Goal: Transaction & Acquisition: Obtain resource

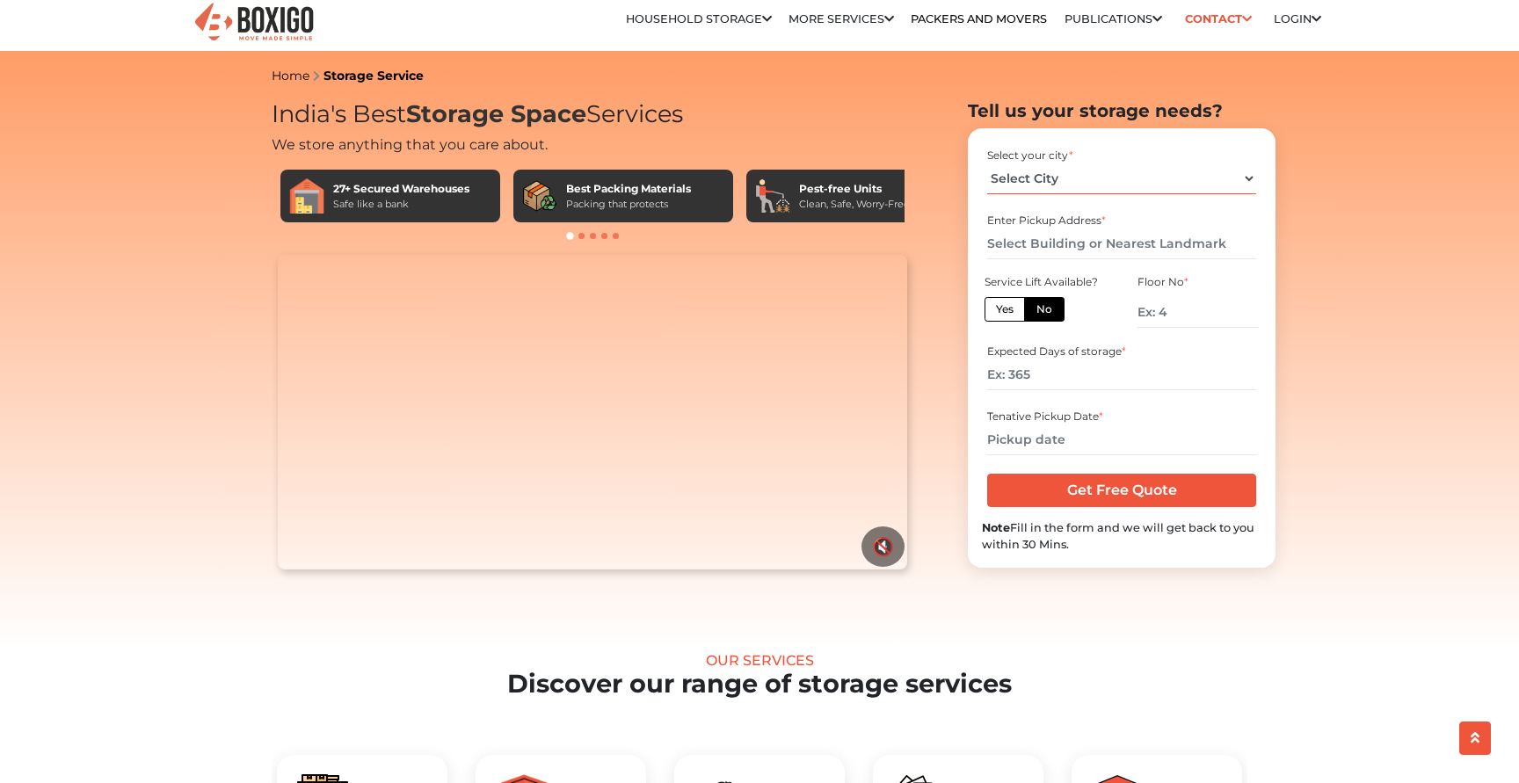
click at [1066, 185] on select "Select City [GEOGRAPHIC_DATA] [GEOGRAPHIC_DATA] [GEOGRAPHIC_DATA] [GEOGRAPHIC_D…" at bounding box center [1121, 179] width 268 height 31
select select "[GEOGRAPHIC_DATA]"
click at [987, 164] on select "Select City [GEOGRAPHIC_DATA] [GEOGRAPHIC_DATA] [GEOGRAPHIC_DATA] [GEOGRAPHIC_D…" at bounding box center [1121, 179] width 268 height 31
click at [1066, 241] on input "text" at bounding box center [1121, 244] width 268 height 31
click at [1038, 369] on input "number" at bounding box center [1121, 375] width 268 height 31
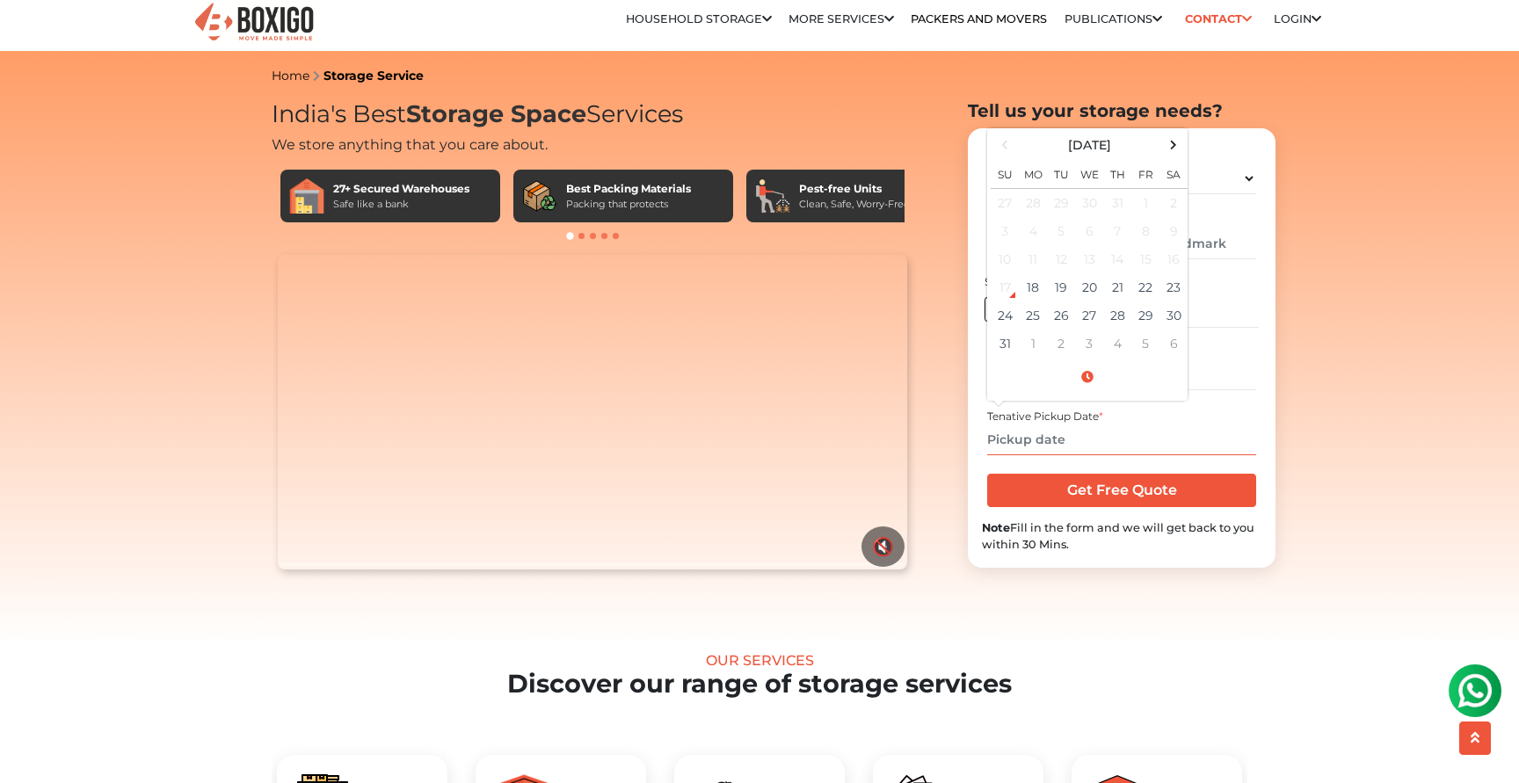
click at [1046, 426] on input "text" at bounding box center [1121, 440] width 268 height 31
click at [634, 462] on video "Your browser does not support the video tag." at bounding box center [592, 412] width 629 height 315
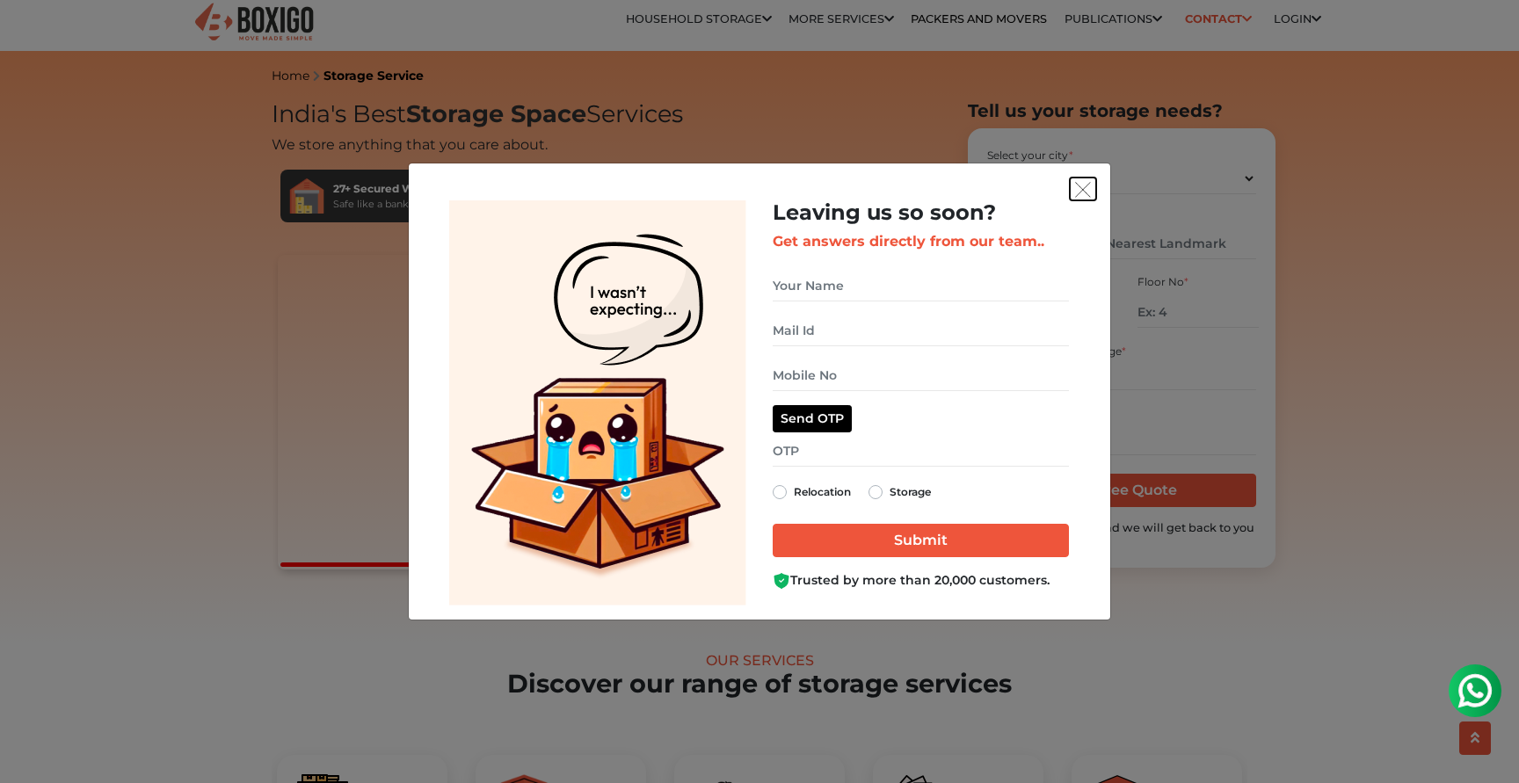
click at [1084, 181] on button "get free quote dialog" at bounding box center [1083, 189] width 26 height 23
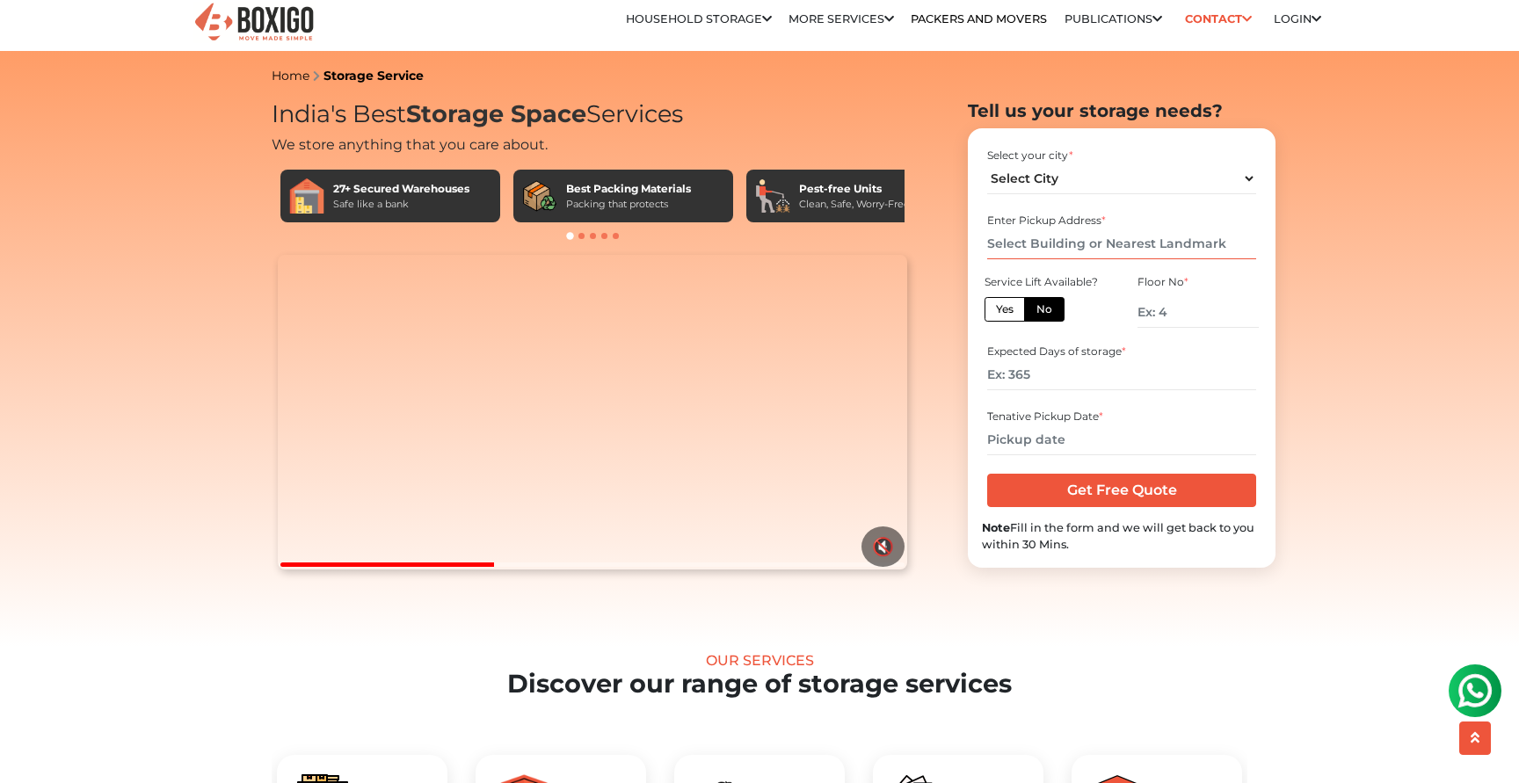
click at [1116, 237] on input "text" at bounding box center [1121, 244] width 268 height 31
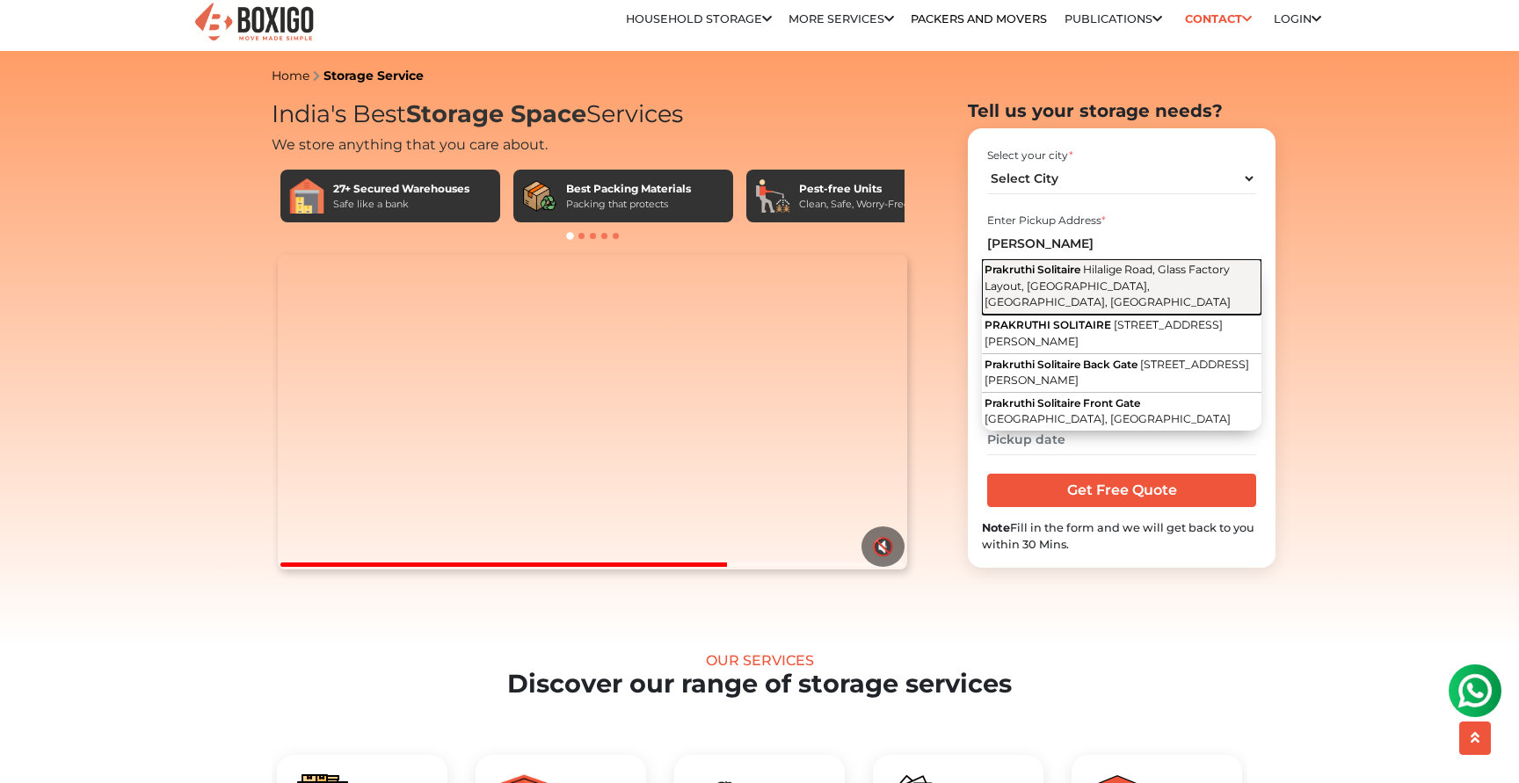
click at [1124, 264] on span "Hilalige Road, Glass Factory Layout, Electronic City, Bengaluru, Karnataka" at bounding box center [1108, 286] width 246 height 46
type input "Prakruthi Solitaire, Hilalige Road, Glass Factory Layout, Electronic City, Beng…"
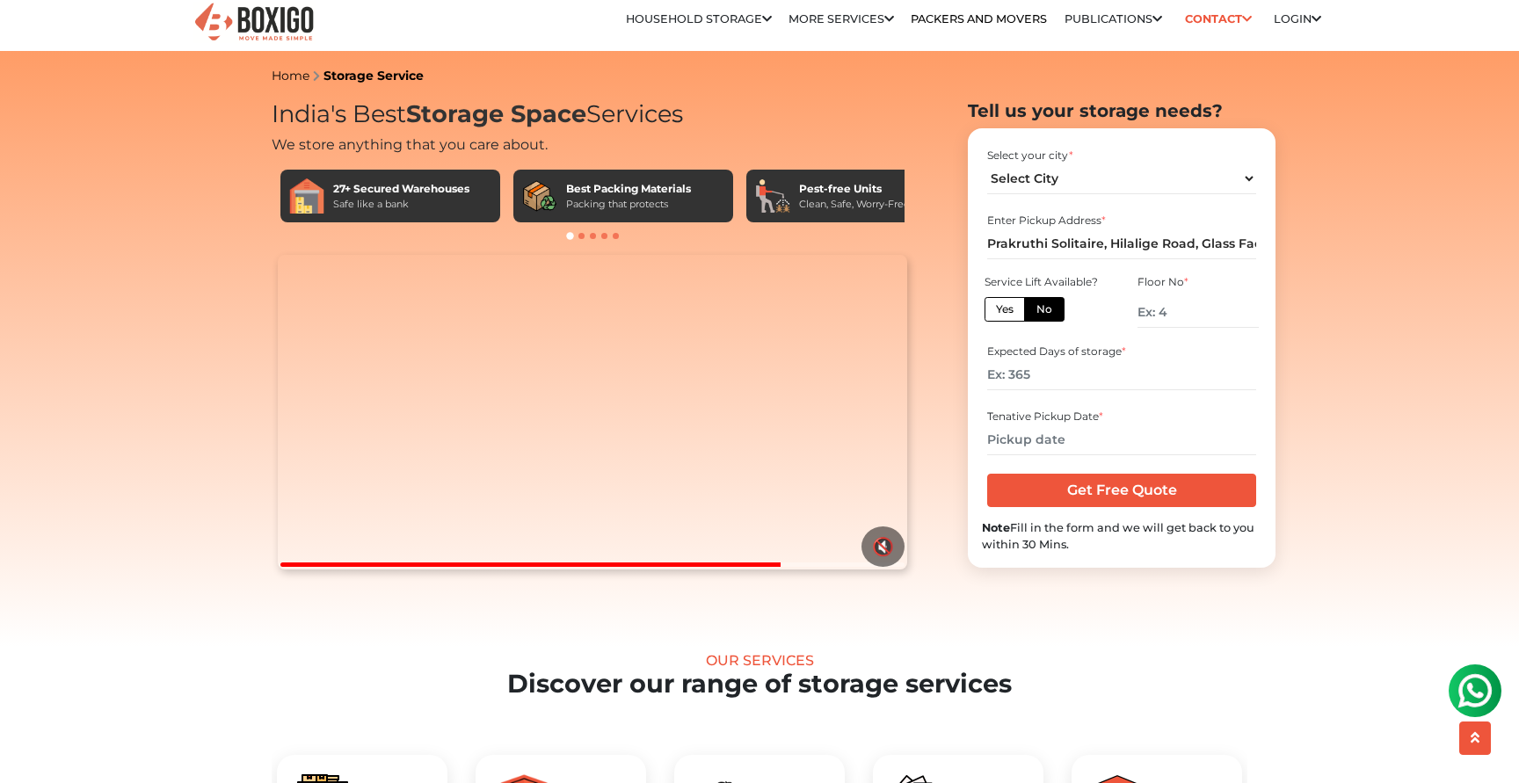
click at [1011, 307] on label "Yes" at bounding box center [1005, 309] width 40 height 25
click at [1007, 307] on input "Yes" at bounding box center [1001, 307] width 11 height 11
radio input "true"
click at [1029, 308] on label "No" at bounding box center [1044, 309] width 40 height 25
click at [1036, 308] on input "No" at bounding box center [1041, 307] width 11 height 11
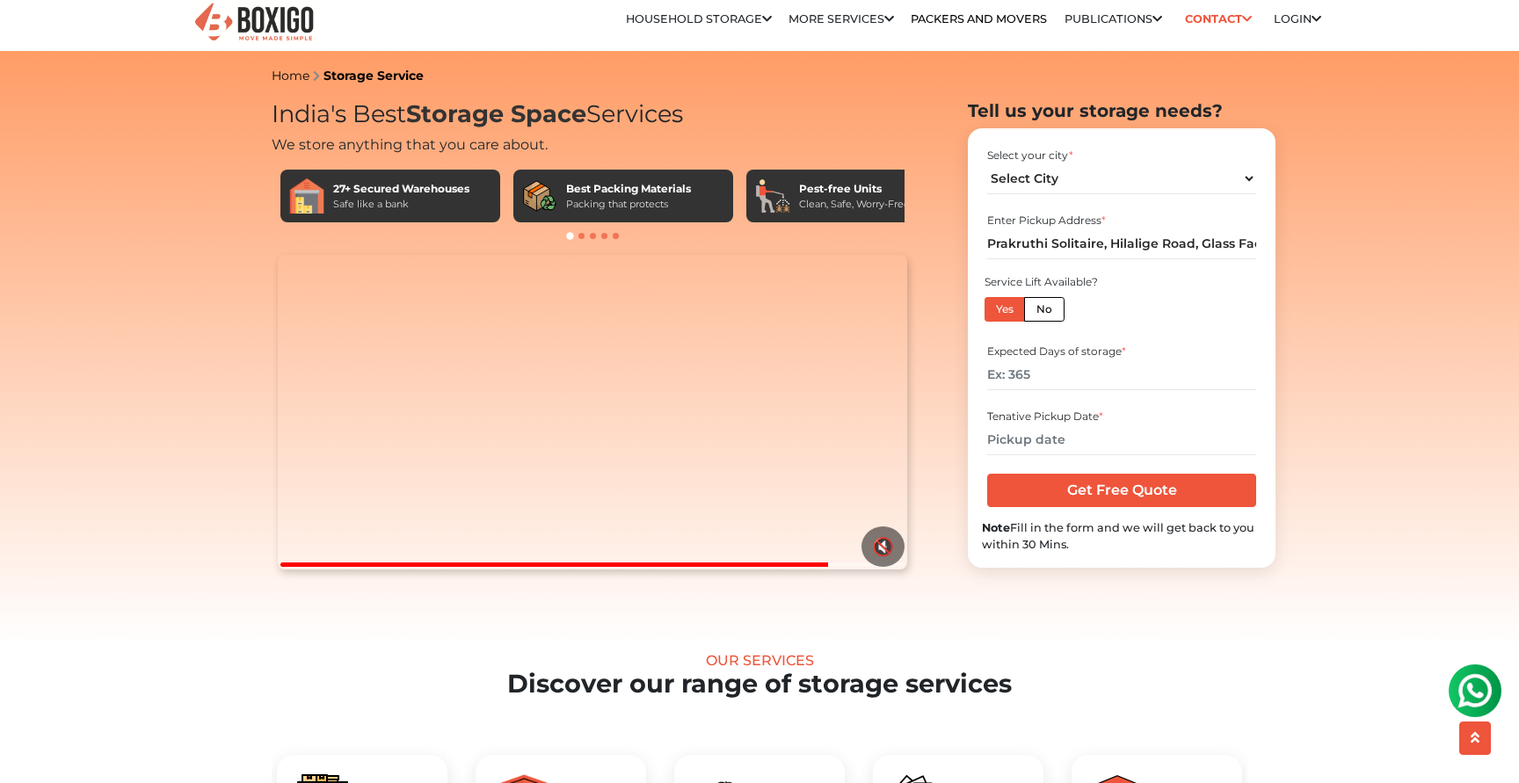
radio input "true"
click at [1013, 306] on label "Yes" at bounding box center [1005, 309] width 40 height 25
click at [1007, 306] on input "Yes" at bounding box center [1001, 307] width 11 height 11
radio input "true"
click at [1044, 374] on input "number" at bounding box center [1121, 375] width 268 height 31
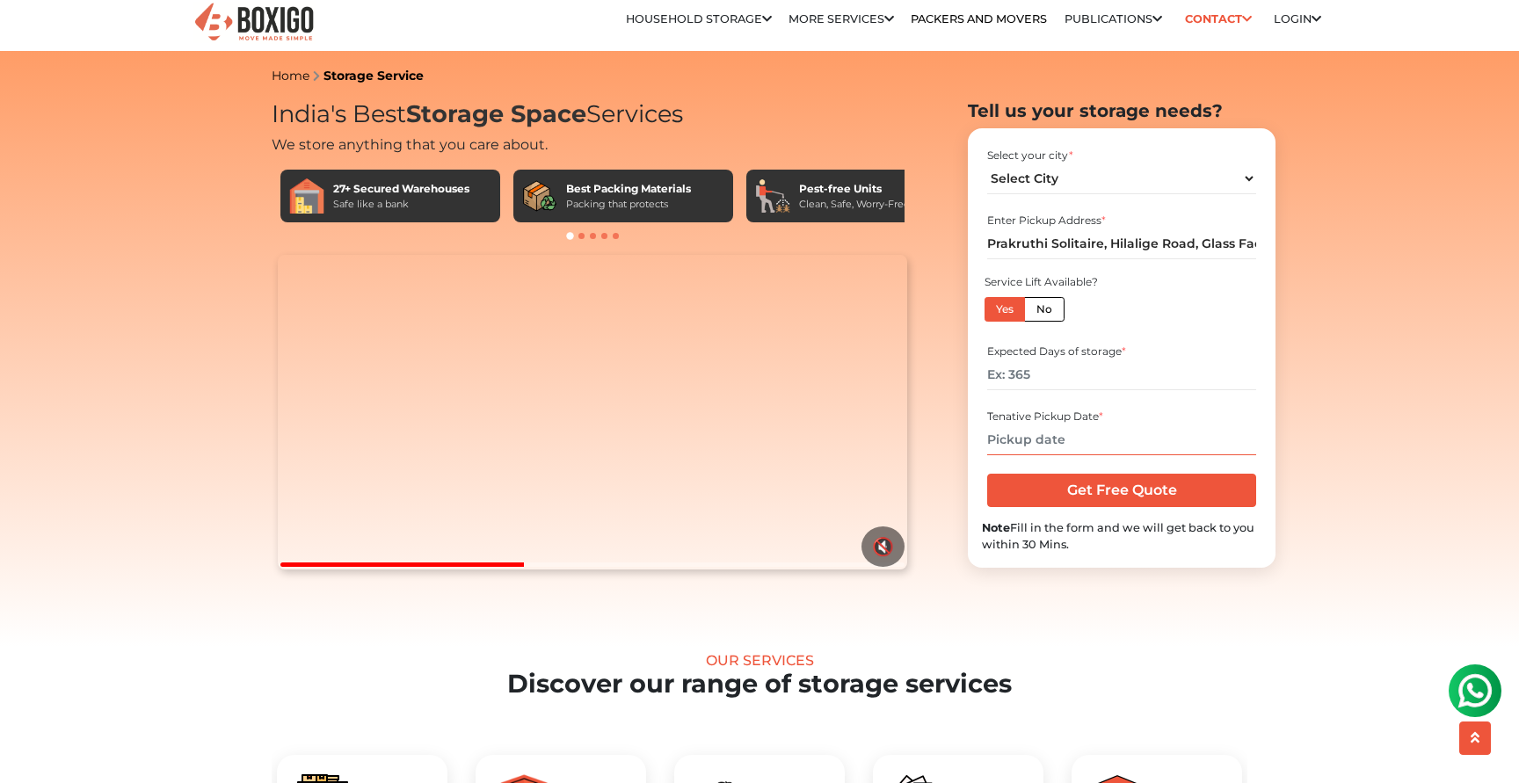
click at [1038, 431] on input "text" at bounding box center [1121, 440] width 268 height 31
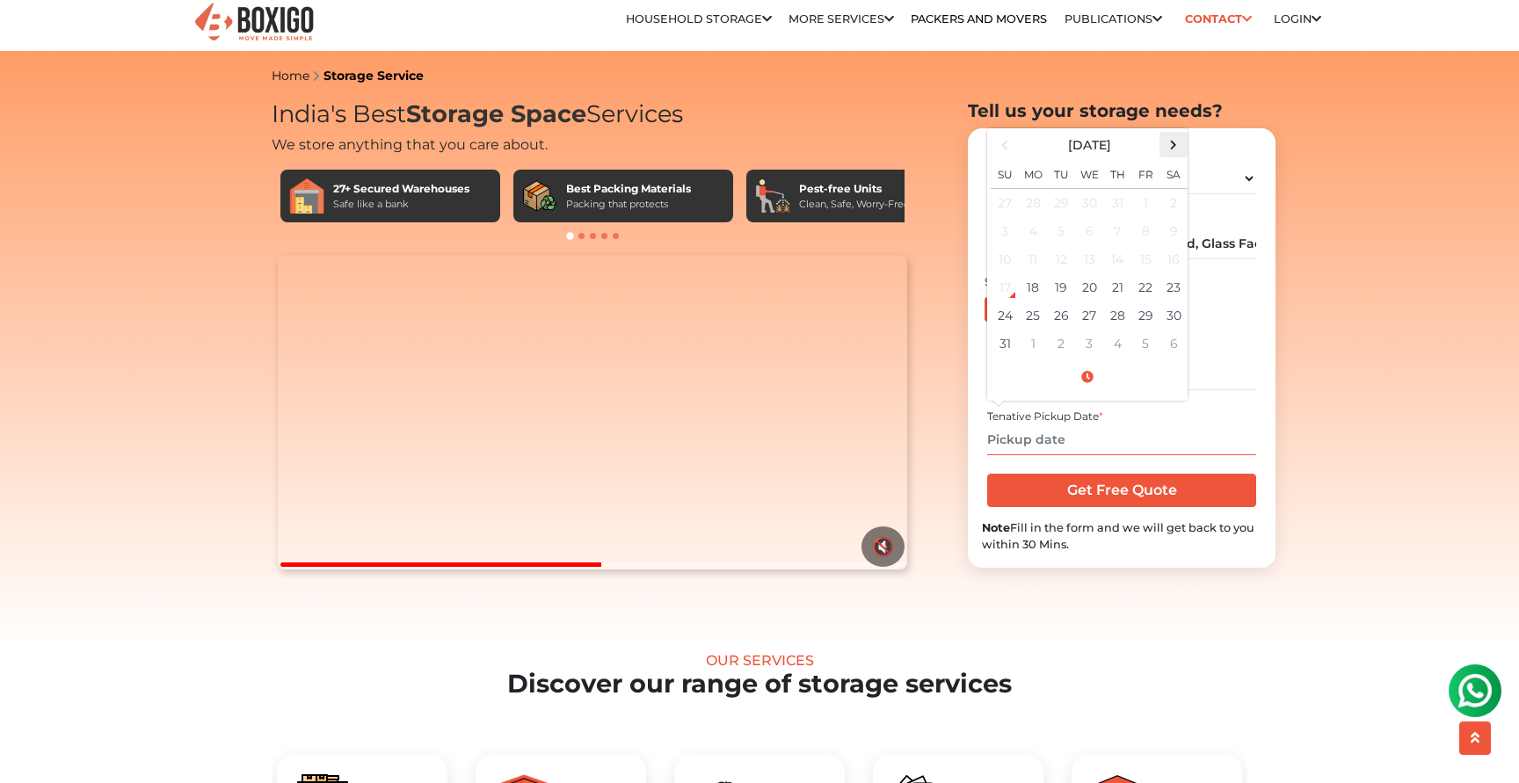
click at [1170, 143] on span at bounding box center [1174, 145] width 24 height 24
click at [1070, 258] on td "16" at bounding box center [1061, 259] width 28 height 28
click at [1131, 433] on input "09/16/2025 12:00 AM" at bounding box center [1121, 440] width 268 height 31
type input "09/16/2025 8:00 PM"
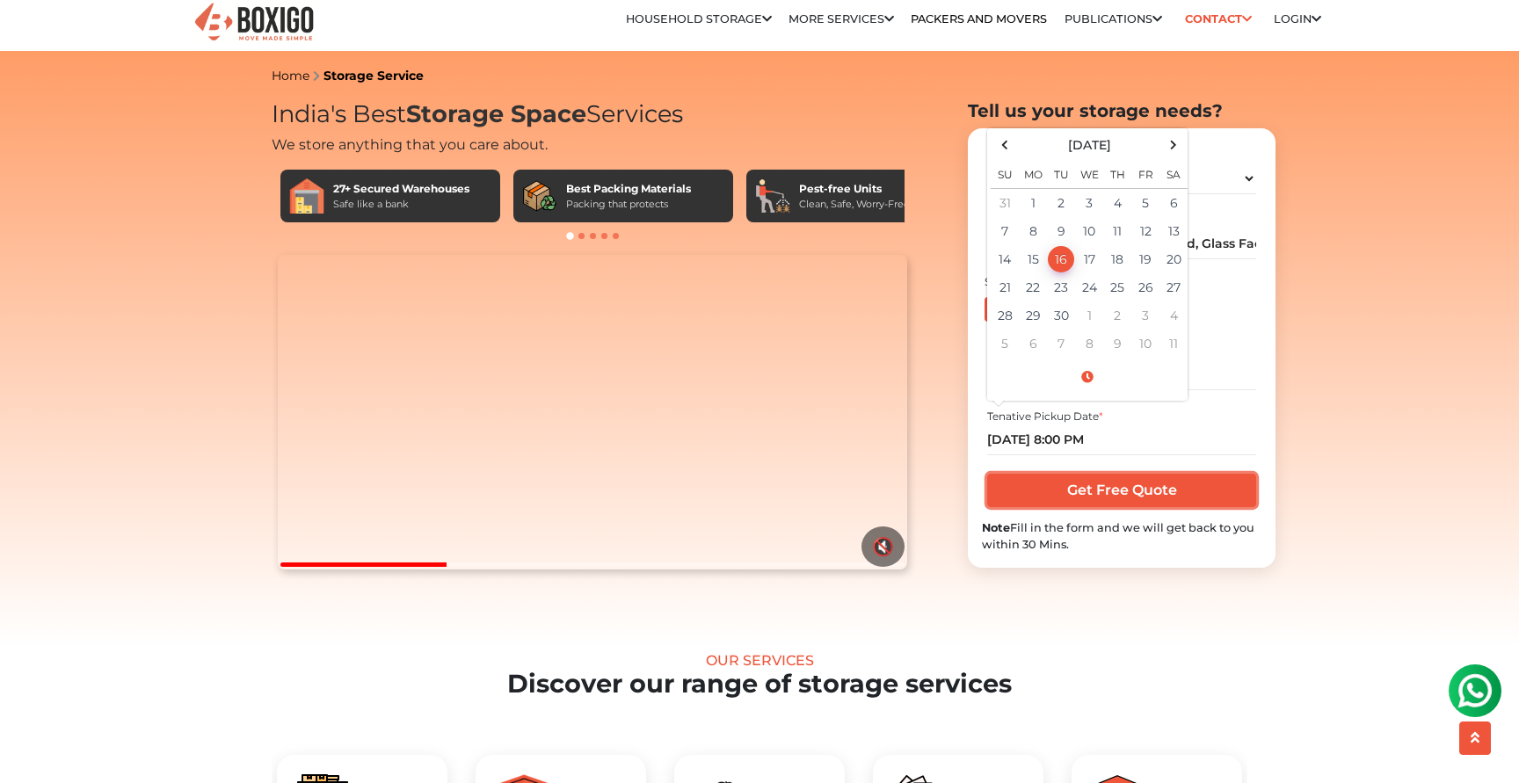
click at [1142, 494] on input "Get Free Quote" at bounding box center [1121, 490] width 268 height 33
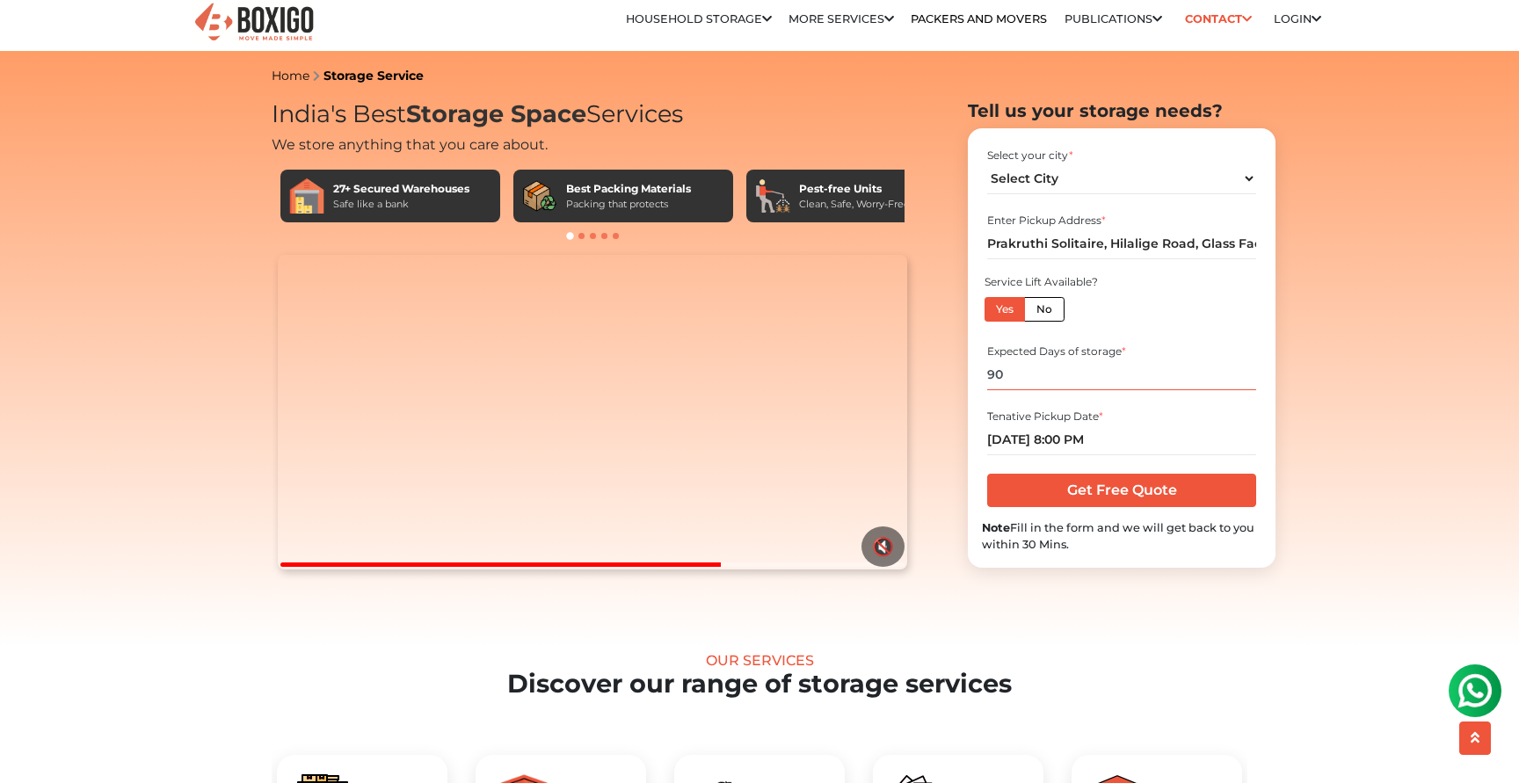
type input "90"
click at [1114, 505] on input "Get Free Quote" at bounding box center [1121, 490] width 268 height 33
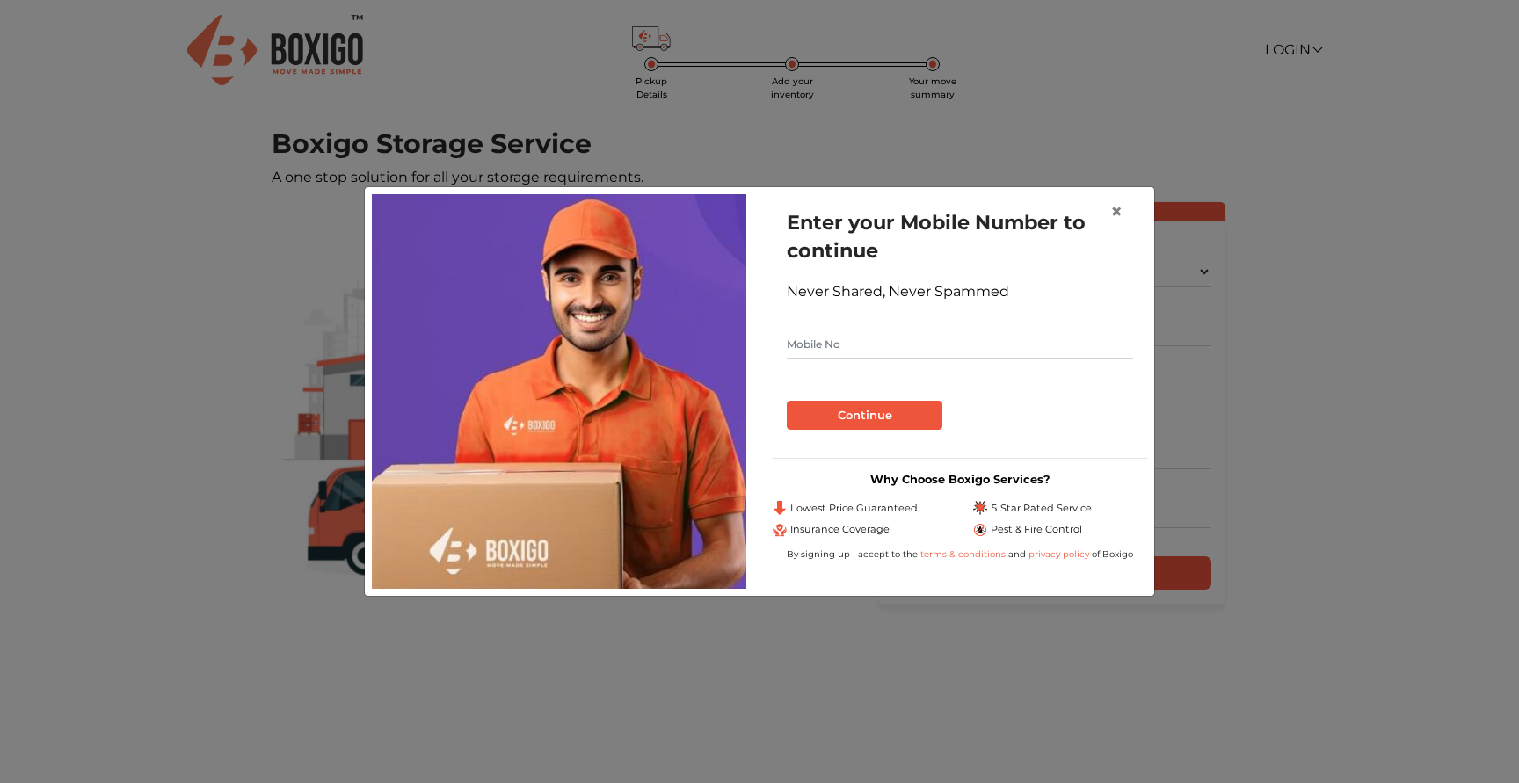
click at [897, 348] on input "text" at bounding box center [960, 345] width 346 height 28
type input "7838837649"
click at [911, 416] on button "Continue" at bounding box center [865, 416] width 156 height 30
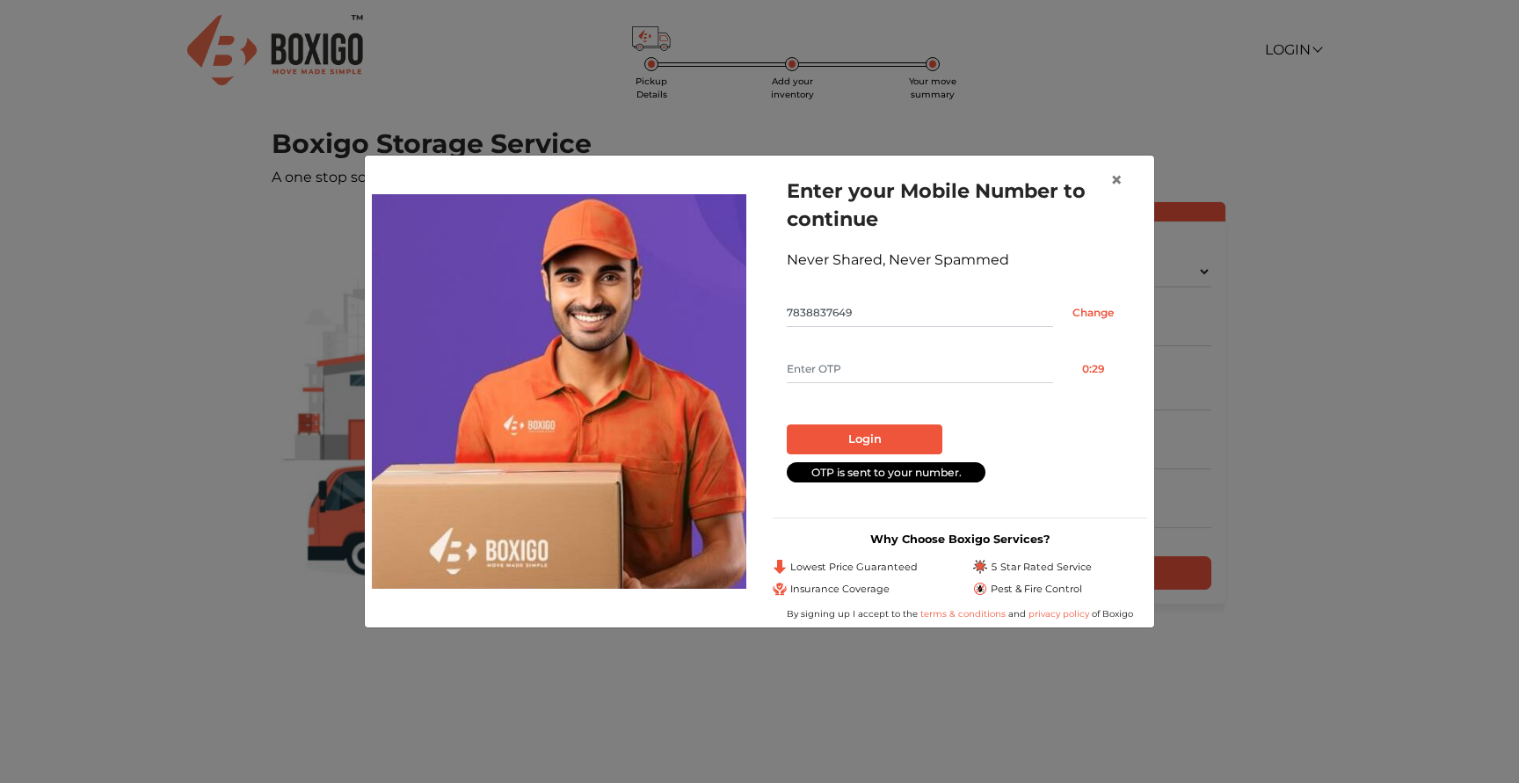
click at [879, 354] on form "Enter your Mobile Number to continue Never Shared, Never Spammed 7838837649 Cha…" at bounding box center [960, 329] width 346 height 305
click at [878, 362] on input "text" at bounding box center [920, 369] width 266 height 28
type input "7980"
click at [847, 459] on form "Enter your Mobile Number to continue Never Shared, Never Spammed 7838837649 Cha…" at bounding box center [960, 329] width 346 height 305
click at [847, 453] on button "Login" at bounding box center [865, 440] width 156 height 30
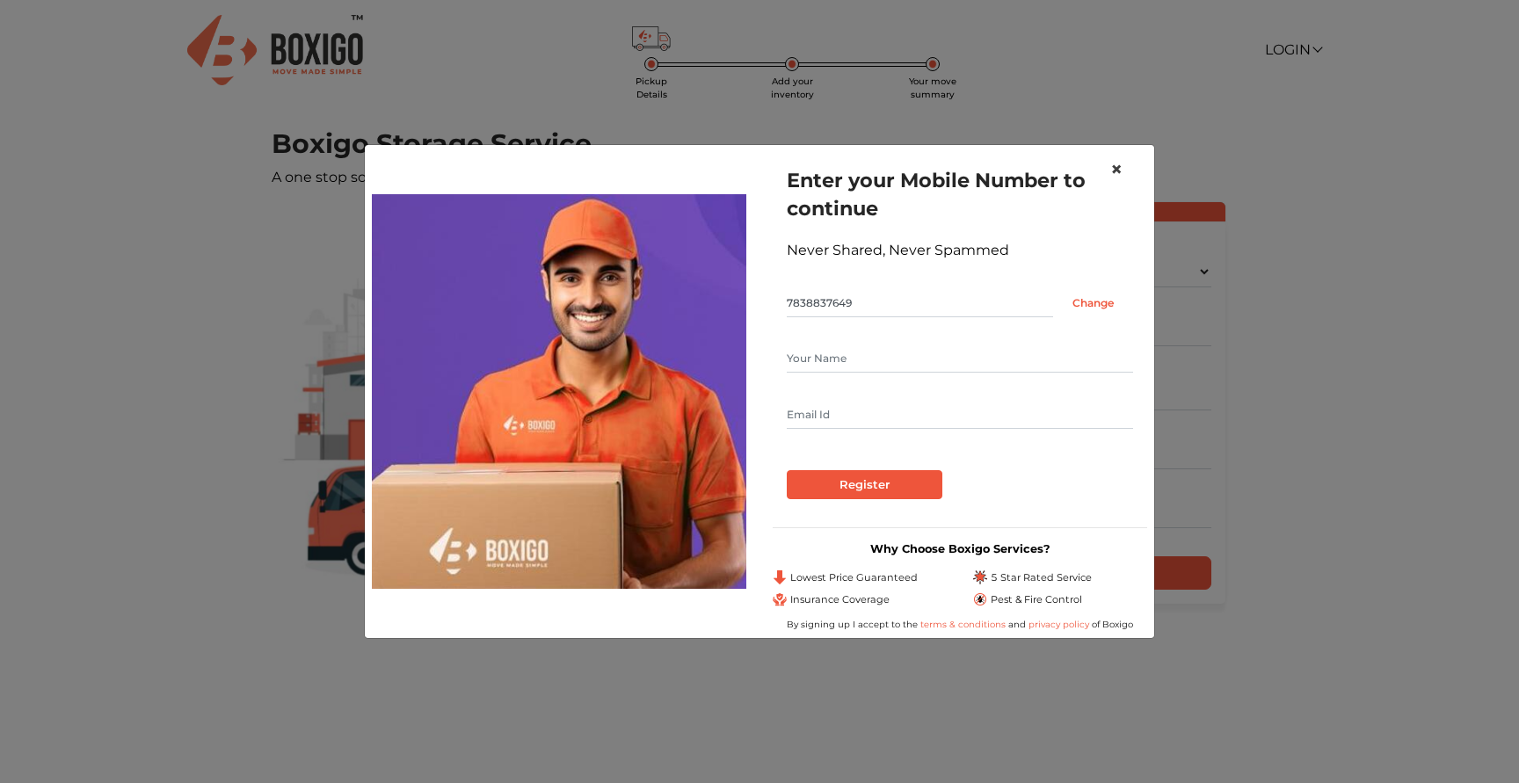
click at [1116, 172] on span "×" at bounding box center [1116, 168] width 12 height 25
